Goal: Task Accomplishment & Management: Use online tool/utility

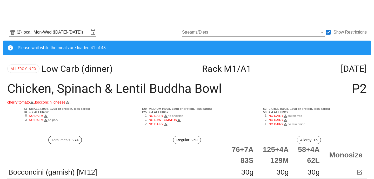
scroll to position [9100, 0]
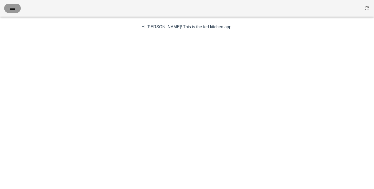
click at [11, 6] on icon "button" at bounding box center [12, 8] width 6 height 6
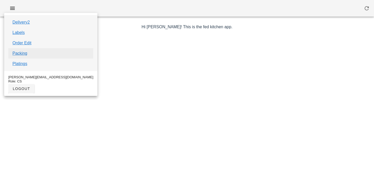
click at [24, 54] on link "Packing" at bounding box center [19, 53] width 15 height 6
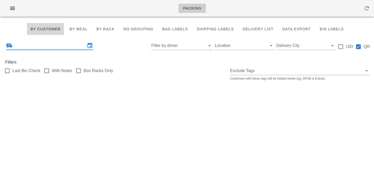
click at [61, 47] on input "text" at bounding box center [50, 46] width 72 height 8
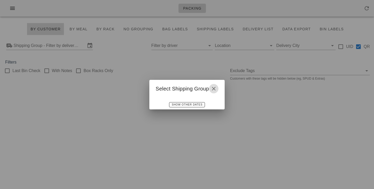
click at [216, 87] on icon "button" at bounding box center [214, 89] width 6 height 6
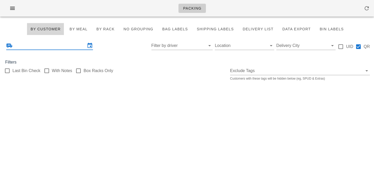
click at [41, 46] on input "text" at bounding box center [50, 46] width 72 height 8
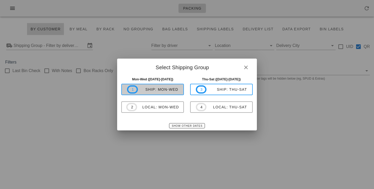
click at [151, 91] on div "ship: Mon-Wed" at bounding box center [158, 90] width 41 height 4
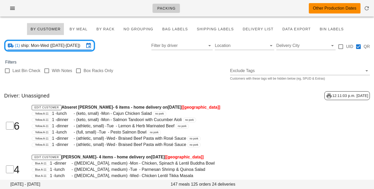
click at [76, 49] on input "ship: Mon-Wed (Sep 29-Oct 1)" at bounding box center [52, 46] width 63 height 8
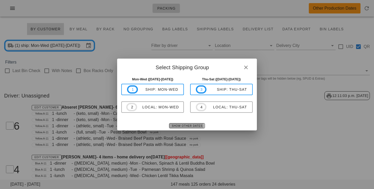
click at [185, 129] on button "Show Other Dates" at bounding box center [187, 125] width 36 height 5
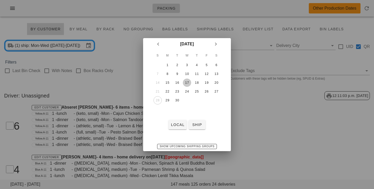
click at [187, 82] on div "17" at bounding box center [187, 83] width 8 height 4
click at [197, 82] on div "18" at bounding box center [197, 83] width 8 height 4
click at [219, 80] on td "20" at bounding box center [216, 83] width 9 height 8
click at [219, 81] on div "20" at bounding box center [216, 83] width 8 height 4
click at [200, 82] on div "18" at bounding box center [197, 83] width 8 height 4
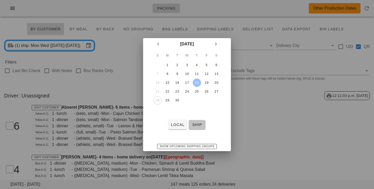
click at [195, 126] on span "ship" at bounding box center [197, 125] width 12 height 4
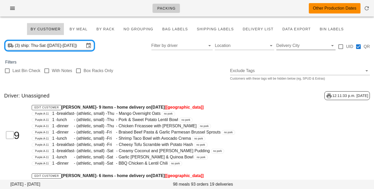
click at [305, 47] on input "Delivery City" at bounding box center [301, 46] width 51 height 8
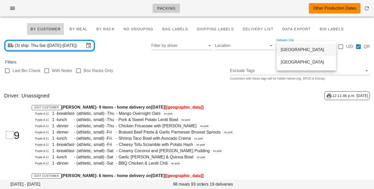
click at [297, 52] on div "toronto" at bounding box center [306, 49] width 51 height 5
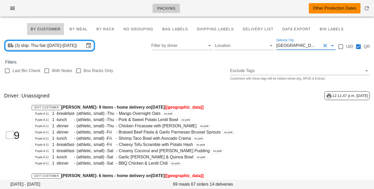
click at [200, 67] on div "Last Bin Check With Notes Box Racks Only Exclude Tags Customers with these tags…" at bounding box center [187, 73] width 374 height 17
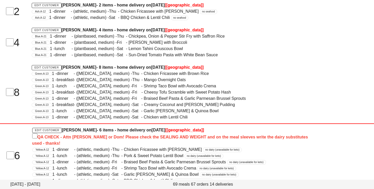
scroll to position [472, 0]
